Goal: Task Accomplishment & Management: Manage account settings

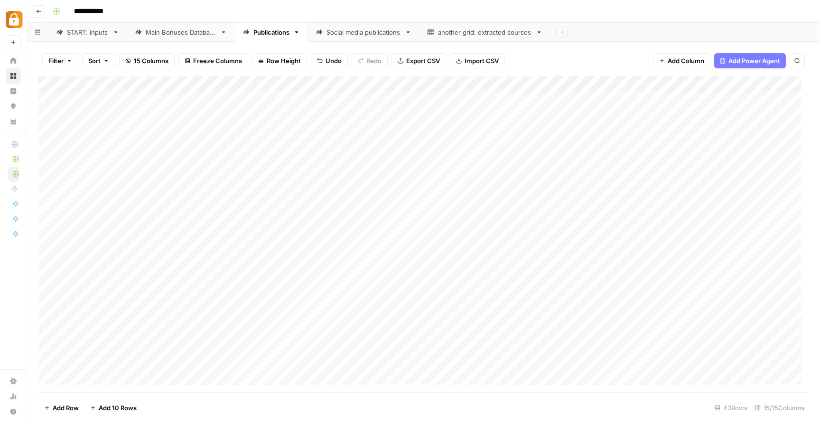
click at [90, 29] on div "START: inputs" at bounding box center [88, 32] width 42 height 9
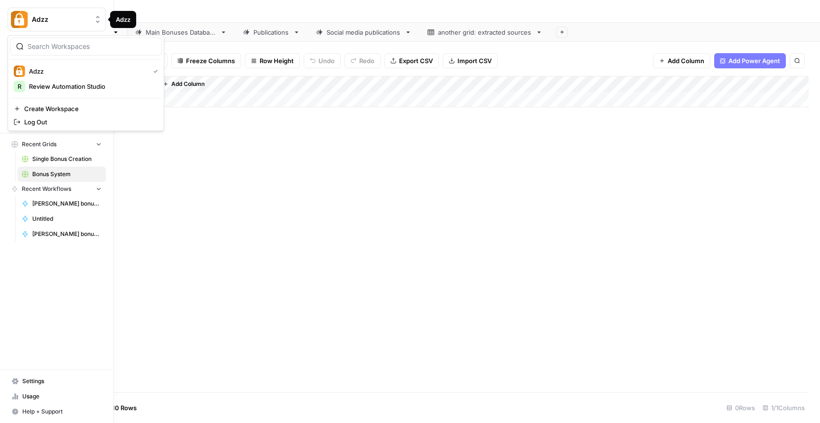
click at [21, 20] on img "Workspace: Adzz" at bounding box center [19, 19] width 17 height 17
click at [46, 382] on span "Settings" at bounding box center [61, 381] width 79 height 9
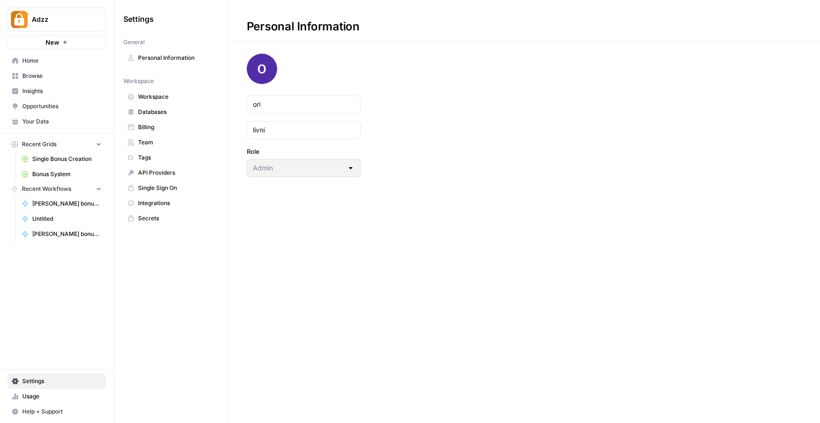
click at [201, 55] on span "Personal Information" at bounding box center [175, 58] width 75 height 9
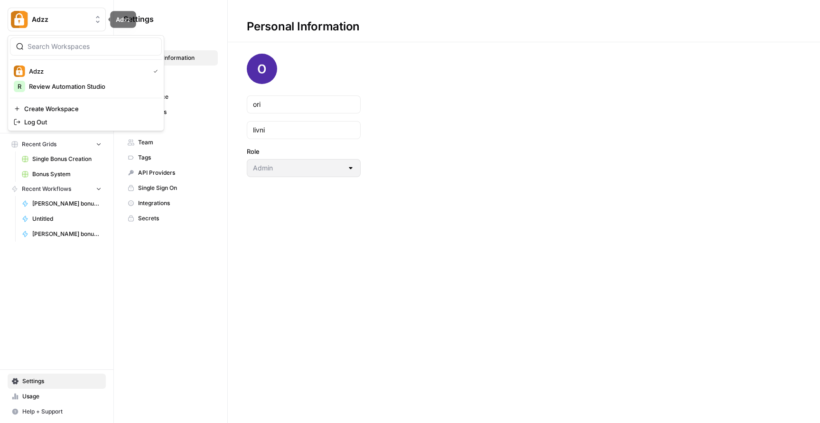
click at [60, 24] on button "Adzz" at bounding box center [57, 20] width 98 height 24
click at [43, 122] on span "Log Out" at bounding box center [89, 121] width 130 height 9
